Goal: Task Accomplishment & Management: Use online tool/utility

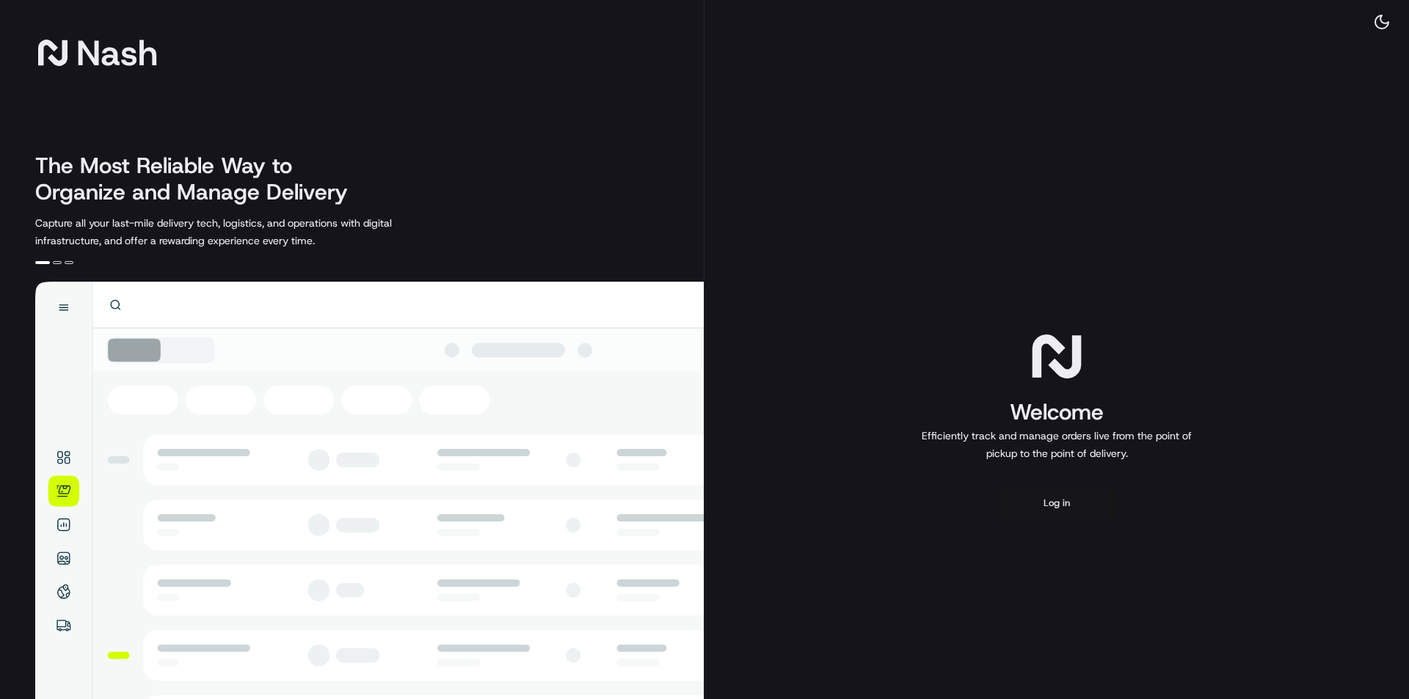
click at [1050, 491] on button "Log in" at bounding box center [1056, 503] width 117 height 35
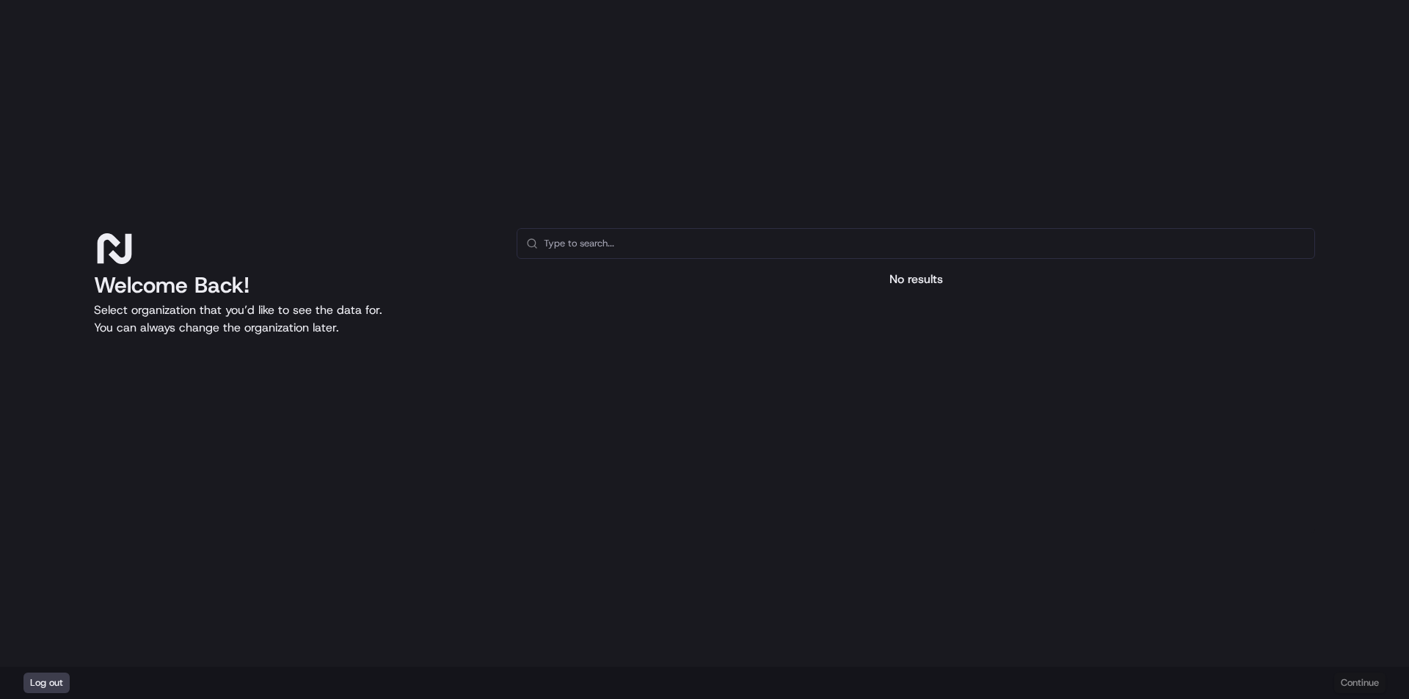
click at [889, 313] on div at bounding box center [916, 416] width 798 height 233
click at [897, 285] on div "No results" at bounding box center [916, 280] width 798 height 18
click at [788, 245] on input "text" at bounding box center [925, 243] width 762 height 29
type input "test"
click at [448, 183] on div "Welcome Back! Select organization that you’d like to see the data for. You can …" at bounding box center [704, 333] width 1409 height 667
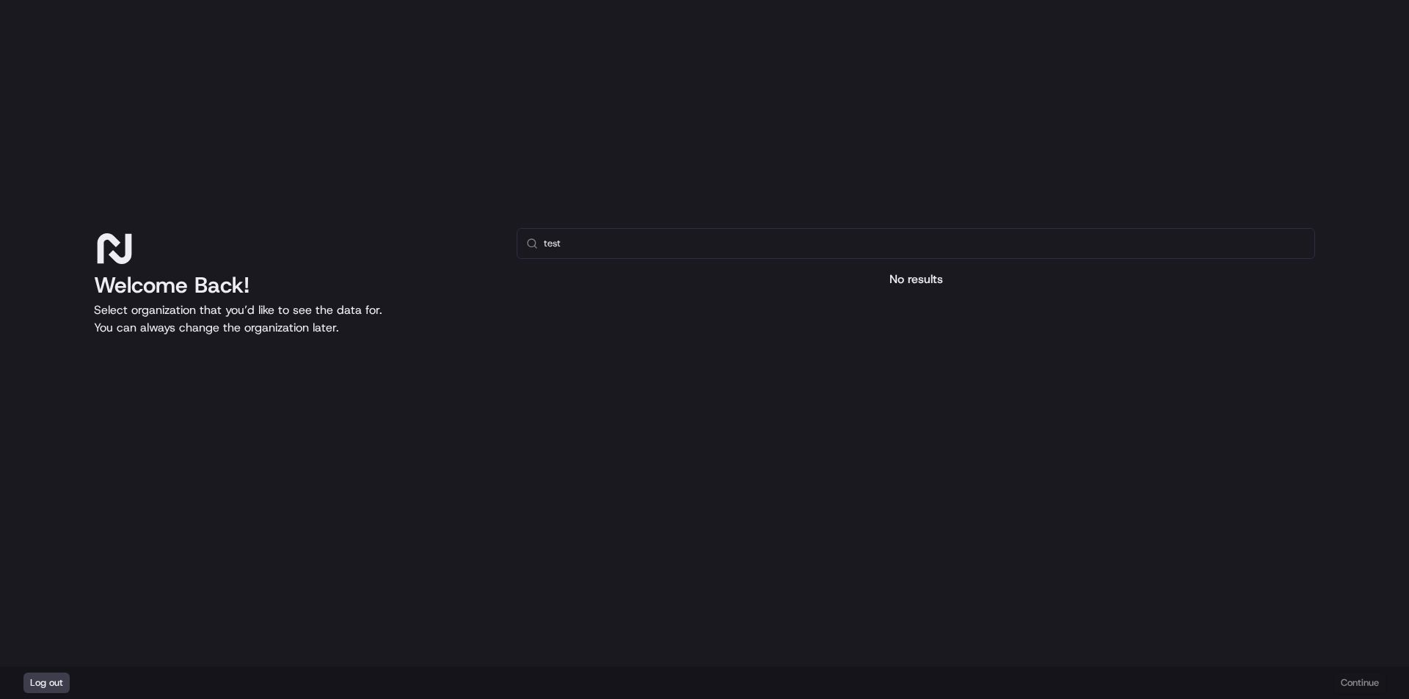
drag, startPoint x: 674, startPoint y: 459, endPoint x: 771, endPoint y: 383, distance: 123.9
click at [674, 460] on div at bounding box center [916, 416] width 798 height 233
click at [579, 244] on input "test" at bounding box center [925, 243] width 762 height 29
type input "menuonline"
click at [106, 93] on div "Welcome Back! Select organization that you’d like to see the data for. You can …" at bounding box center [704, 333] width 1409 height 667
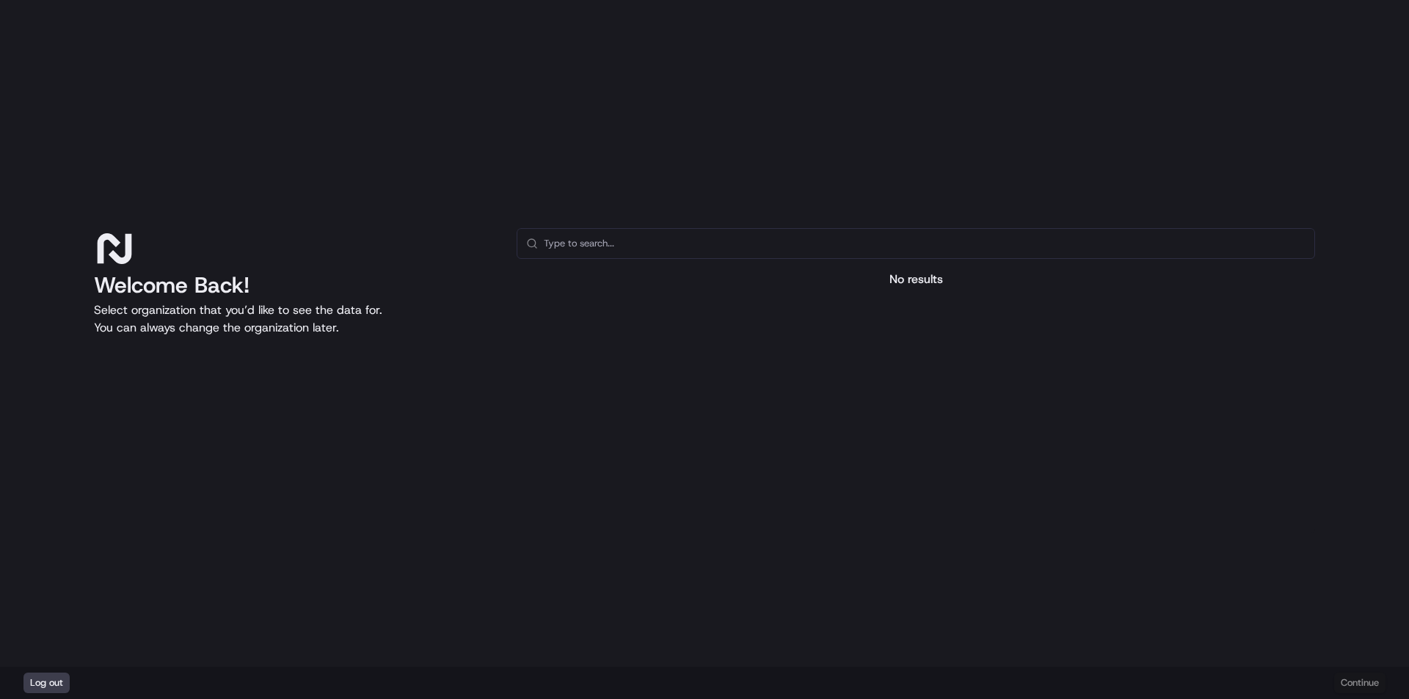
click at [807, 404] on div at bounding box center [916, 416] width 798 height 233
click at [875, 371] on div at bounding box center [916, 416] width 798 height 233
click at [1169, 367] on div at bounding box center [916, 416] width 798 height 233
click at [225, 490] on div "Welcome Back! Select organization that you’d like to see the data for. You can …" at bounding box center [293, 380] width 399 height 305
click at [225, 499] on div "Welcome Back! Select organization that you’d like to see the data for. You can …" at bounding box center [293, 380] width 399 height 305
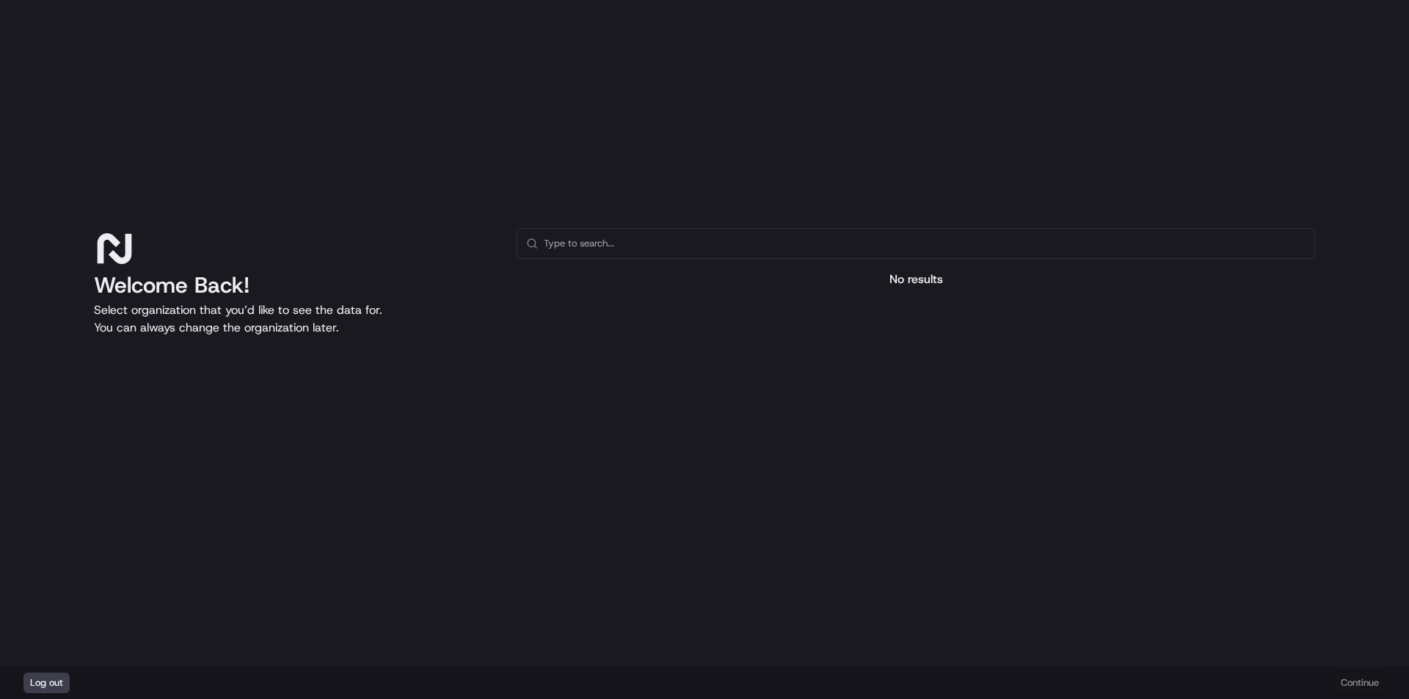
click at [865, 409] on div at bounding box center [916, 416] width 798 height 233
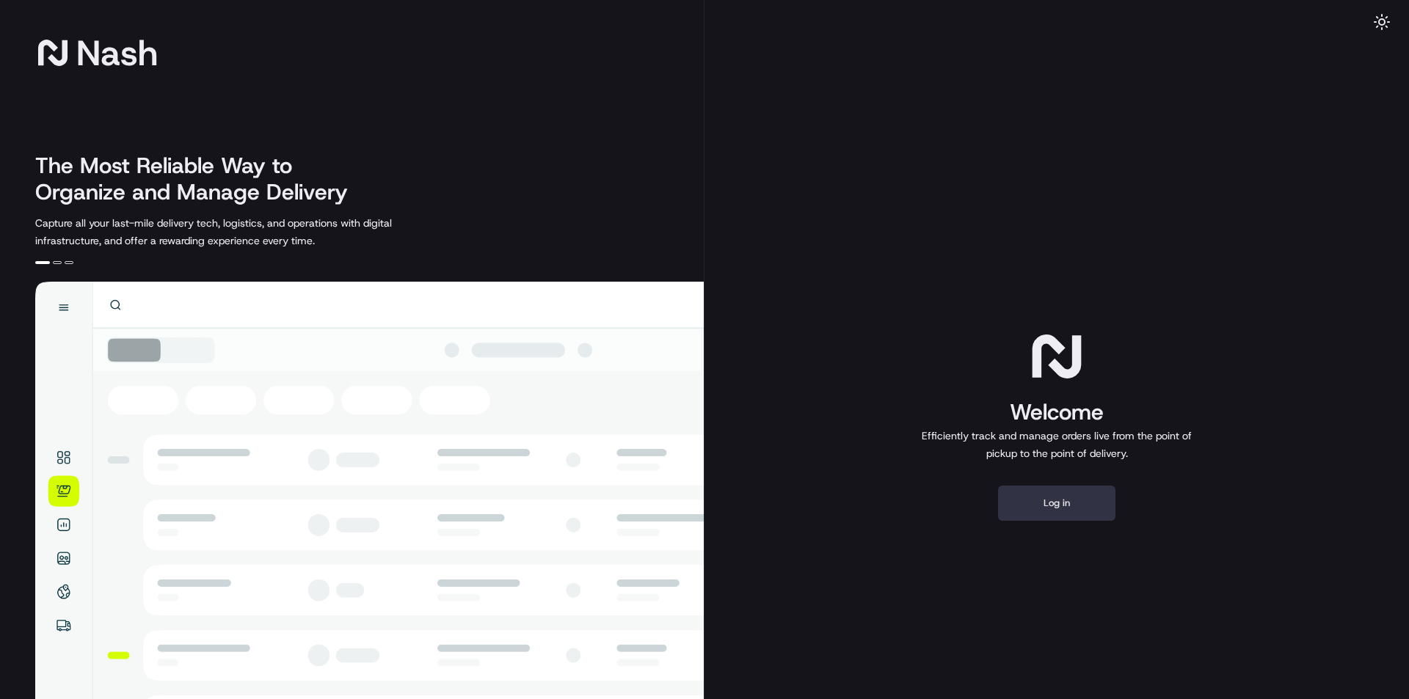
click at [1066, 500] on button "Log in" at bounding box center [1056, 503] width 117 height 35
